Goal: Transaction & Acquisition: Complete application form

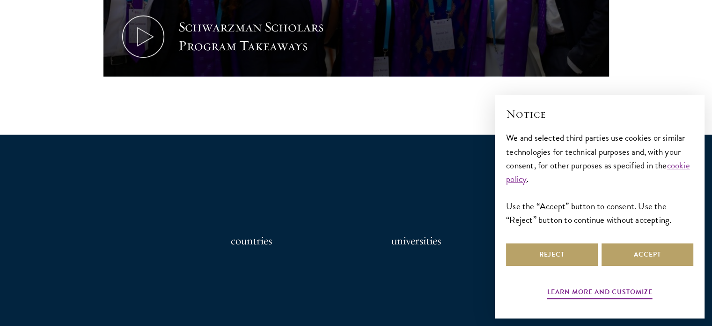
scroll to position [673, 0]
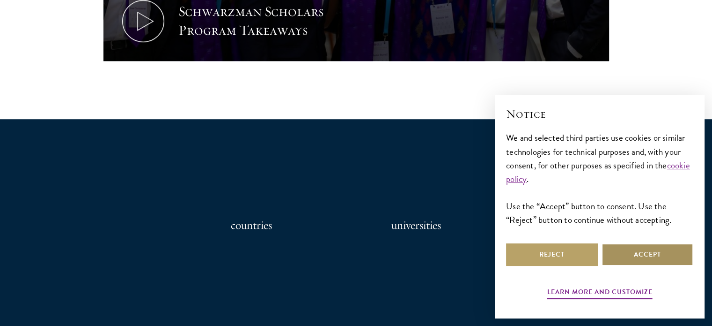
click at [641, 255] on button "Accept" at bounding box center [648, 254] width 92 height 22
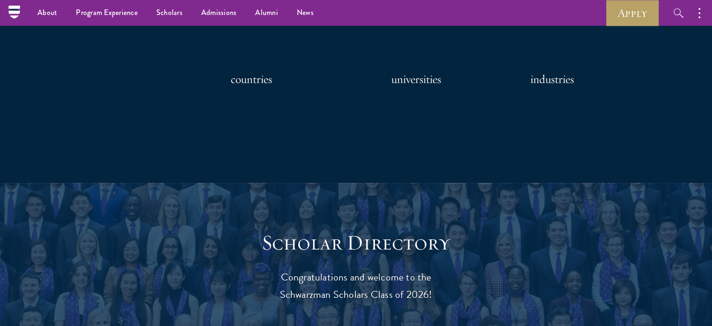
scroll to position [933, 0]
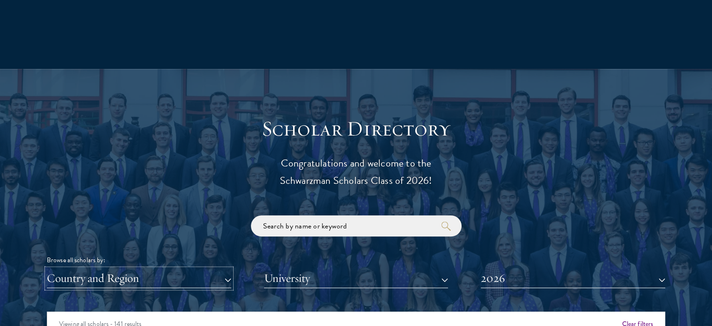
click at [230, 285] on button "Country and Region" at bounding box center [139, 277] width 185 height 19
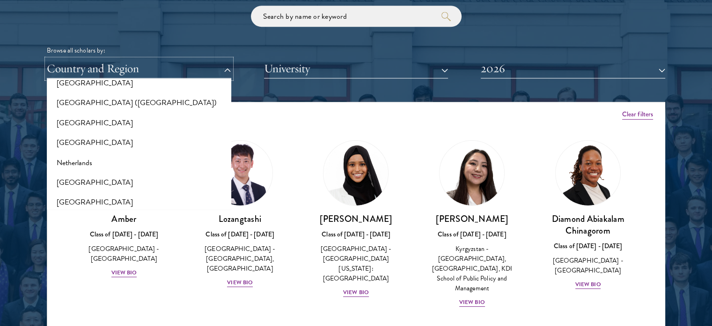
scroll to position [1178, 0]
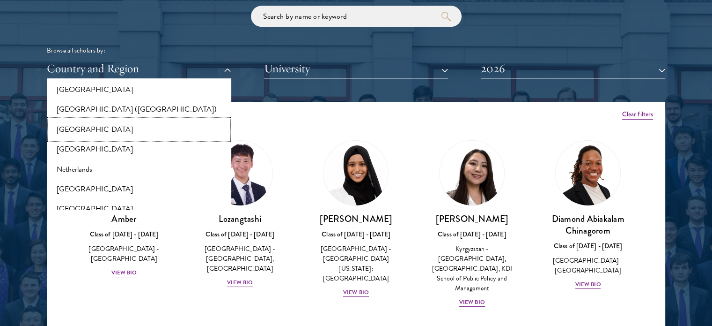
click at [71, 132] on button "[GEOGRAPHIC_DATA]" at bounding box center [139, 129] width 179 height 20
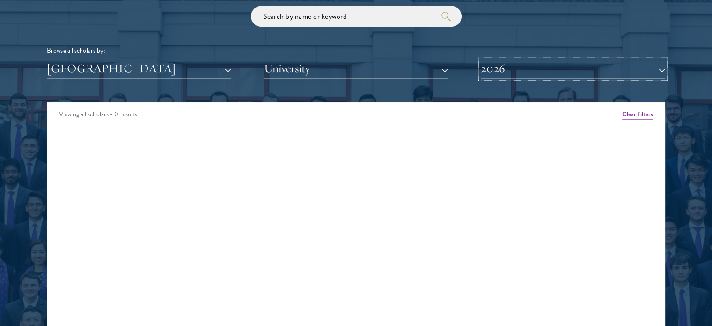
click at [658, 72] on button "2026" at bounding box center [573, 68] width 185 height 19
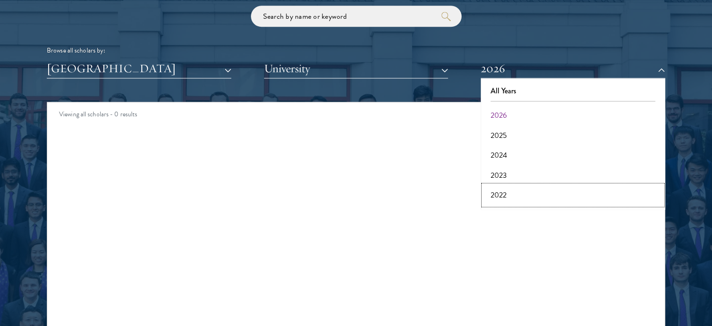
click at [502, 199] on button "2022" at bounding box center [573, 195] width 179 height 20
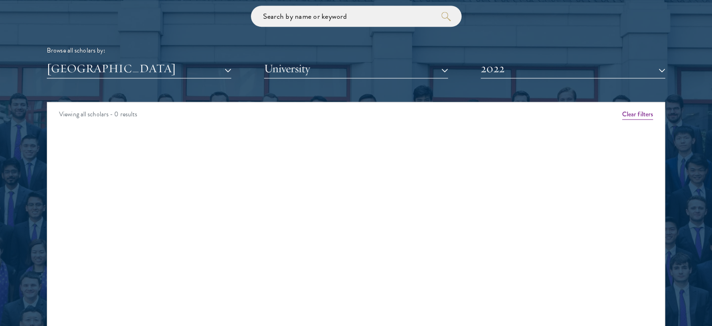
click at [667, 67] on div at bounding box center [356, 144] width 712 height 570
click at [648, 74] on button "2022" at bounding box center [573, 68] width 185 height 19
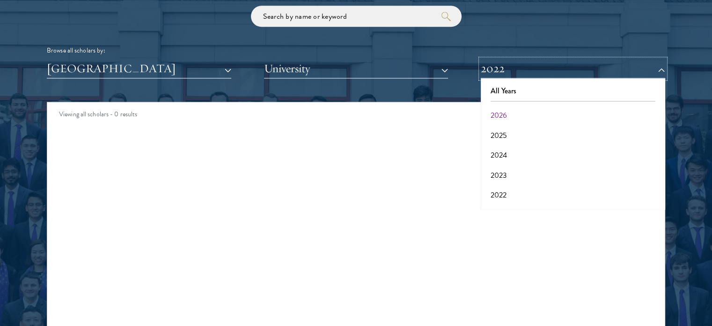
scroll to position [97, 0]
click at [541, 200] on button "2017" at bounding box center [573, 197] width 179 height 20
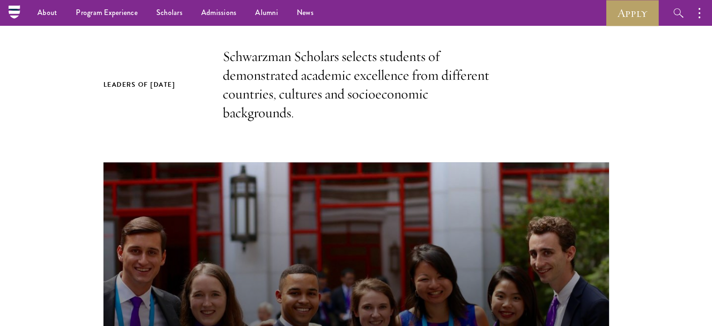
scroll to position [285, 0]
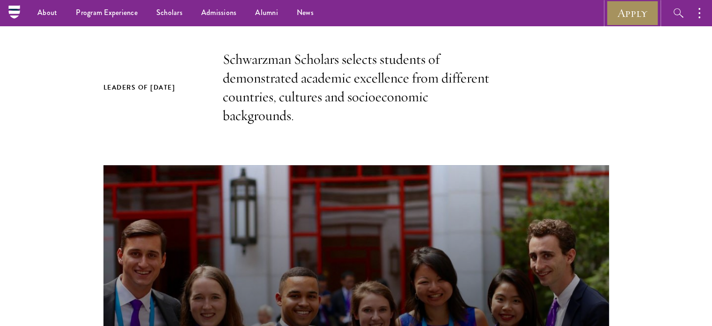
click at [645, 2] on link "Apply" at bounding box center [633, 13] width 52 height 26
